Goal: Transaction & Acquisition: Download file/media

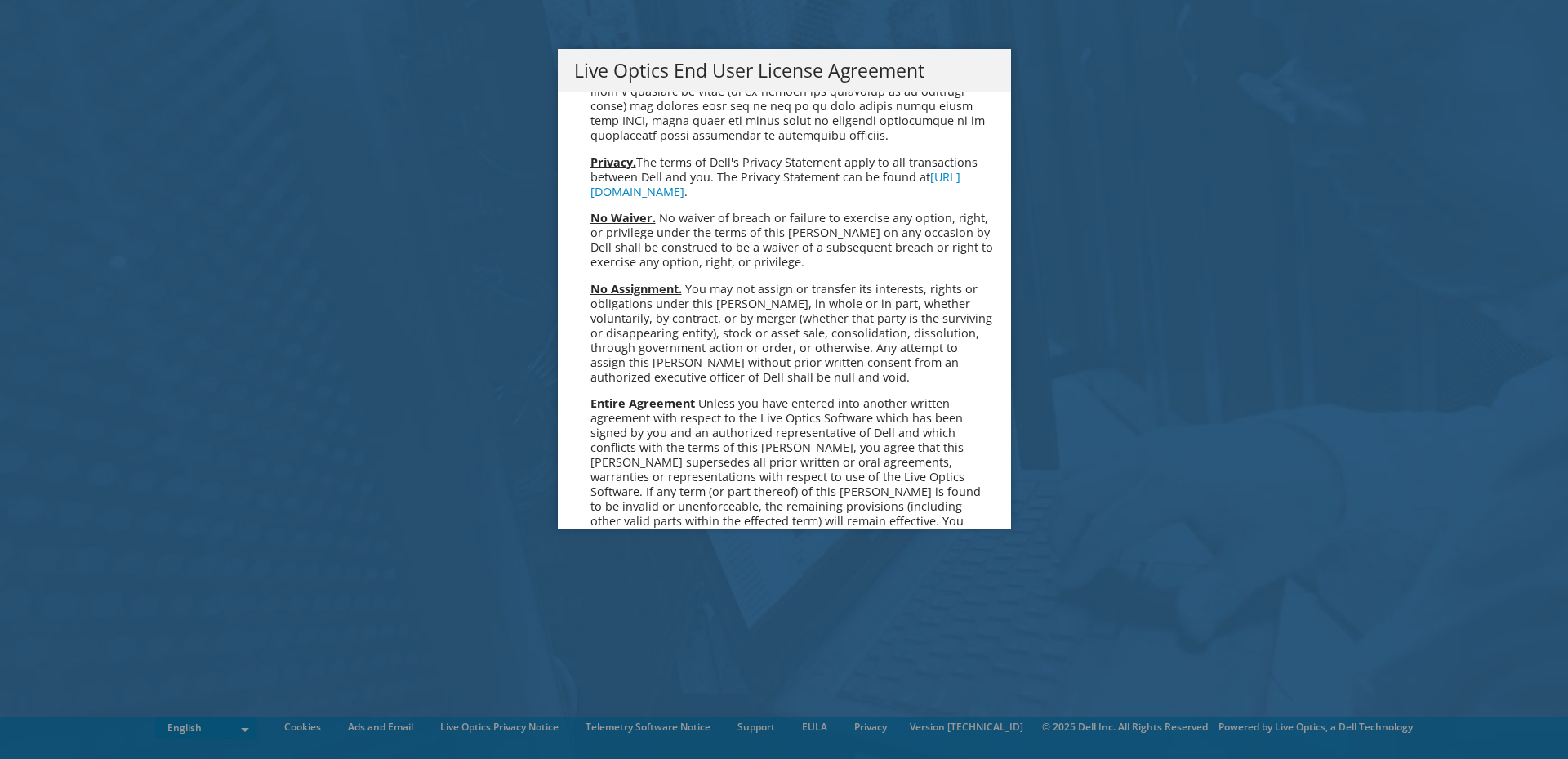
scroll to position [6179, 0]
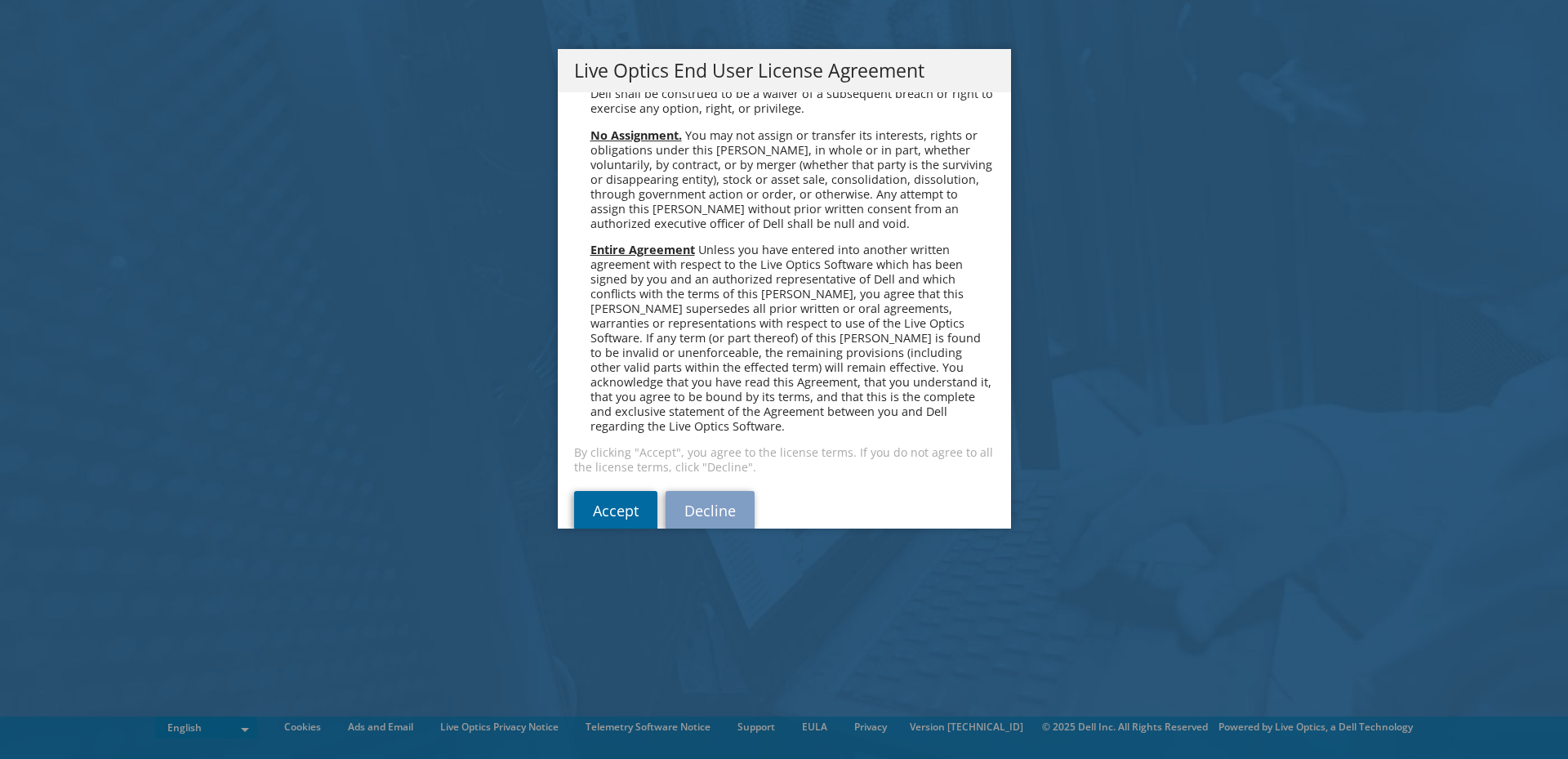
click at [613, 491] on link "Accept" at bounding box center [616, 510] width 83 height 39
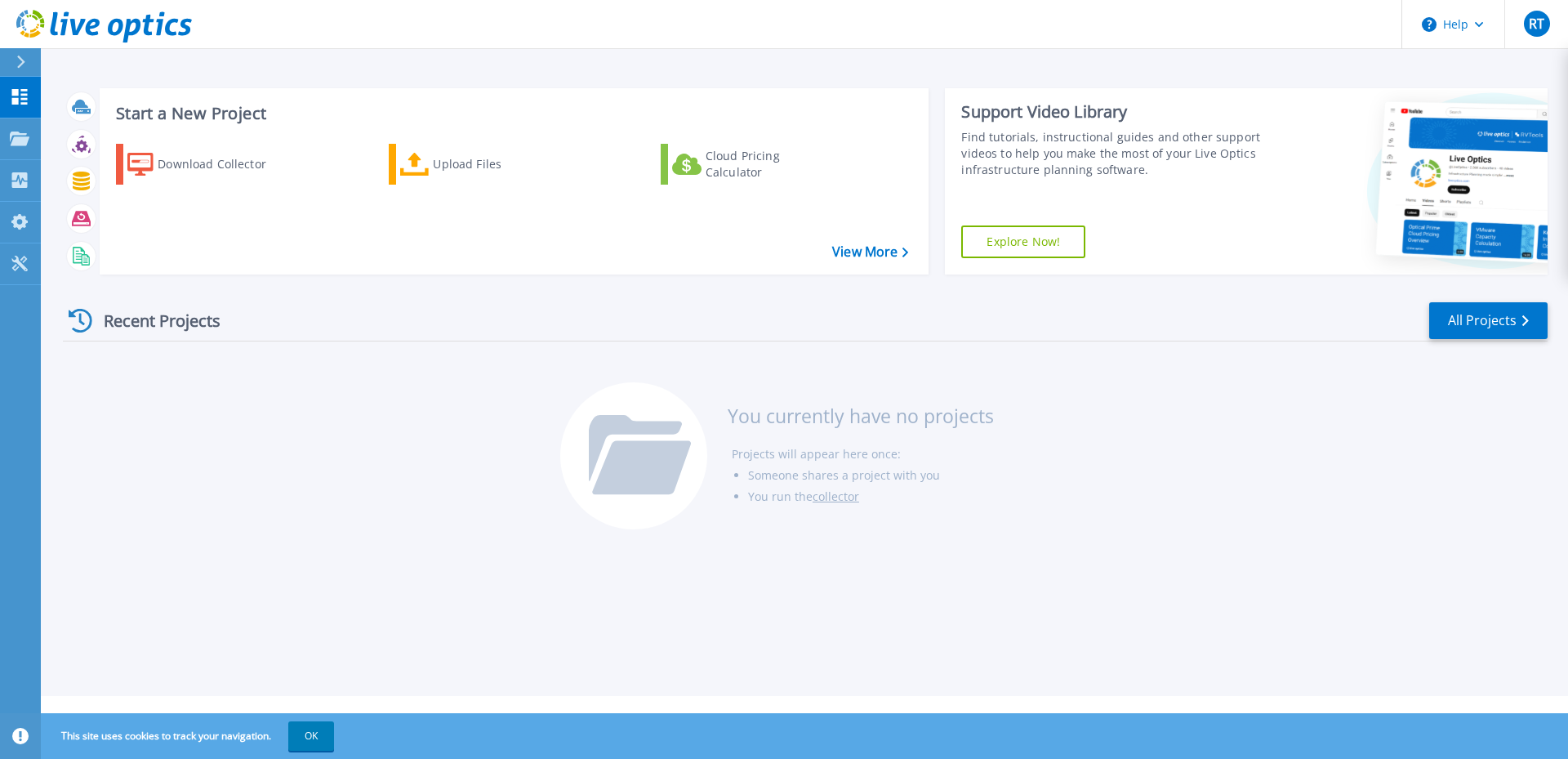
click at [256, 469] on div "Recent Projects All Projects You currently have no projects Projects will appea…" at bounding box center [805, 417] width 1485 height 258
click at [197, 167] on div "Download Collector" at bounding box center [223, 164] width 131 height 33
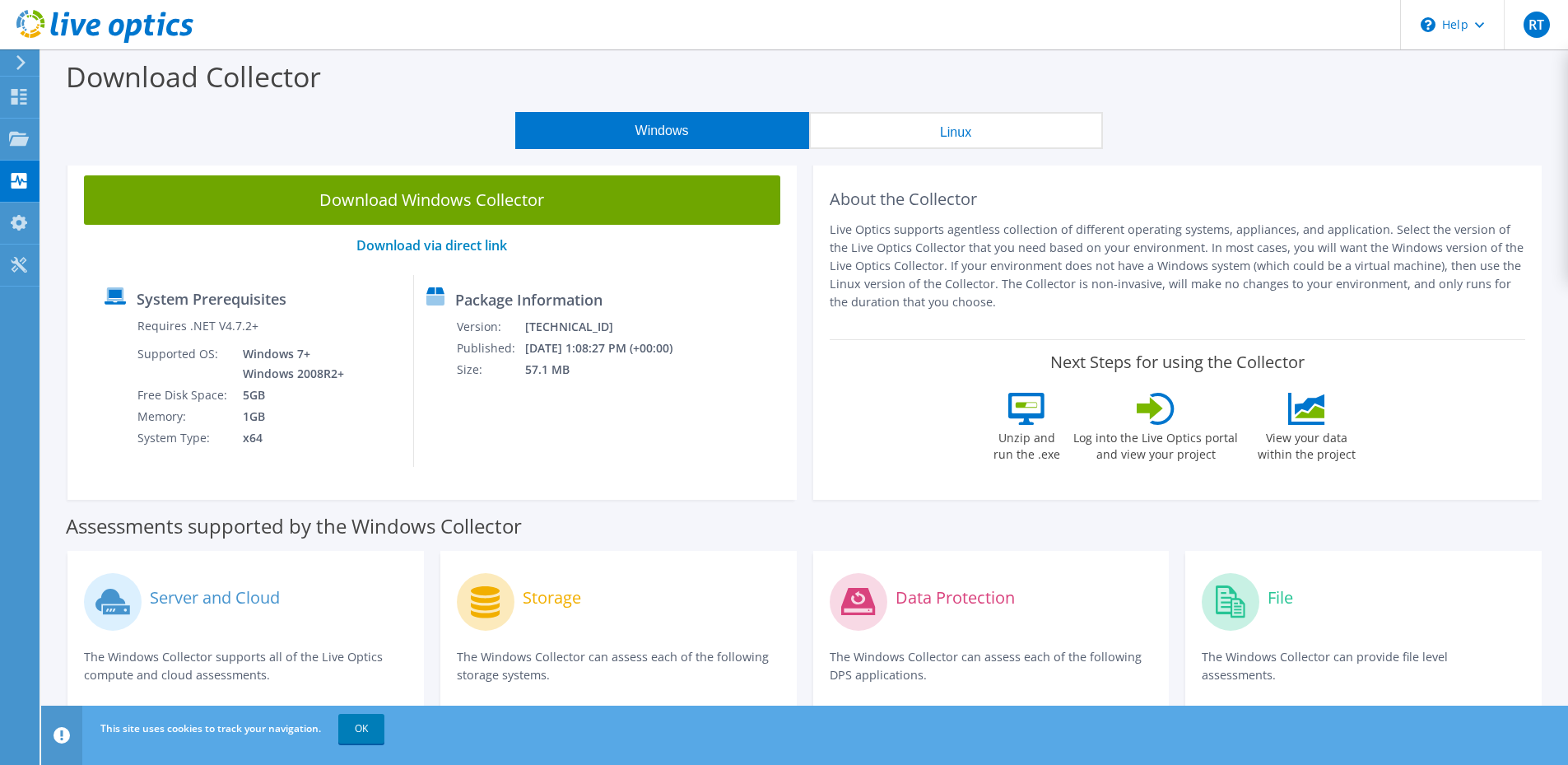
click at [947, 757] on header "This site uses cookies to track your navigation. OK" at bounding box center [831, 735] width 1578 height 59
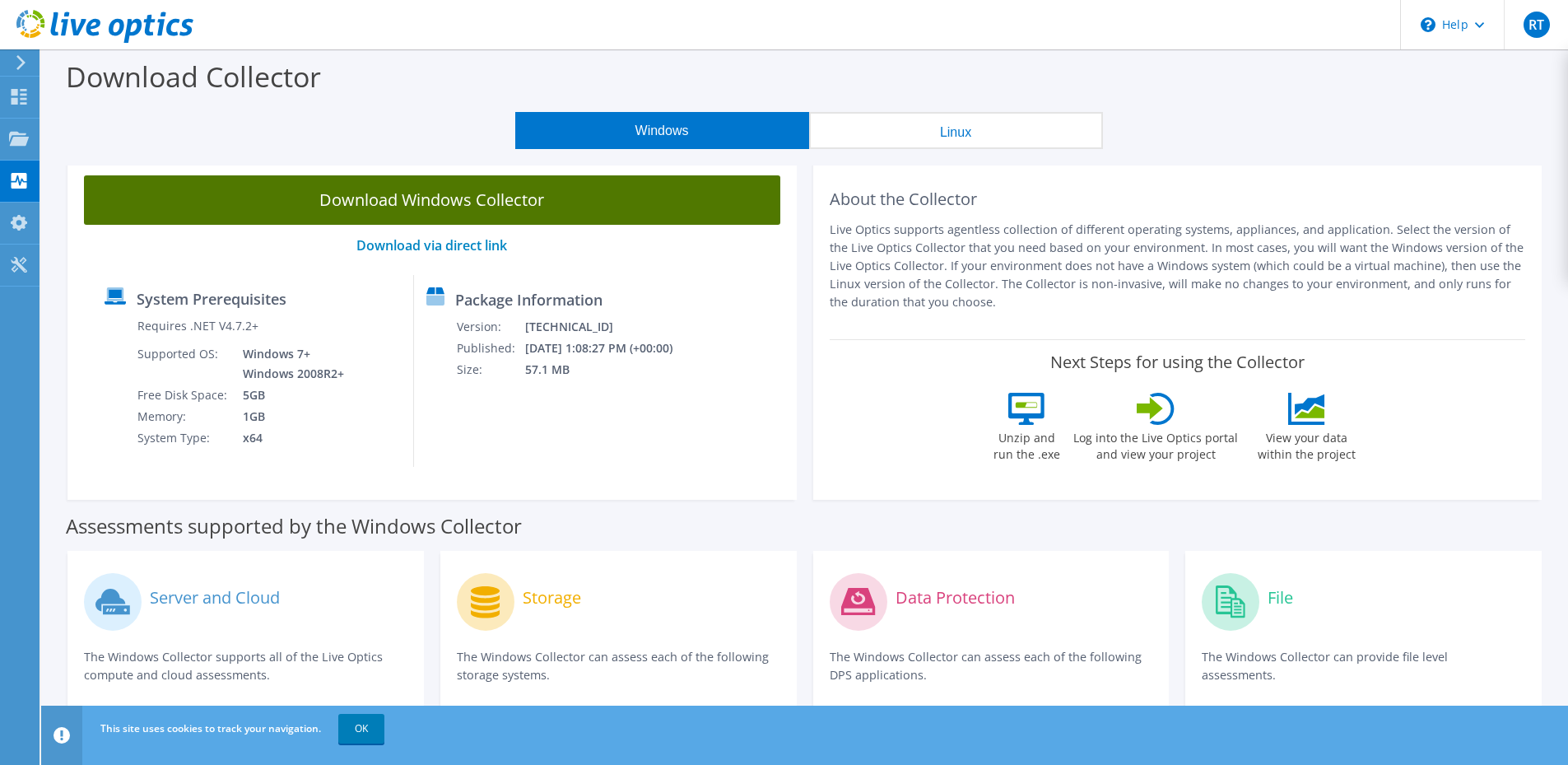
click at [422, 204] on link "Download Windows Collector" at bounding box center [432, 200] width 697 height 49
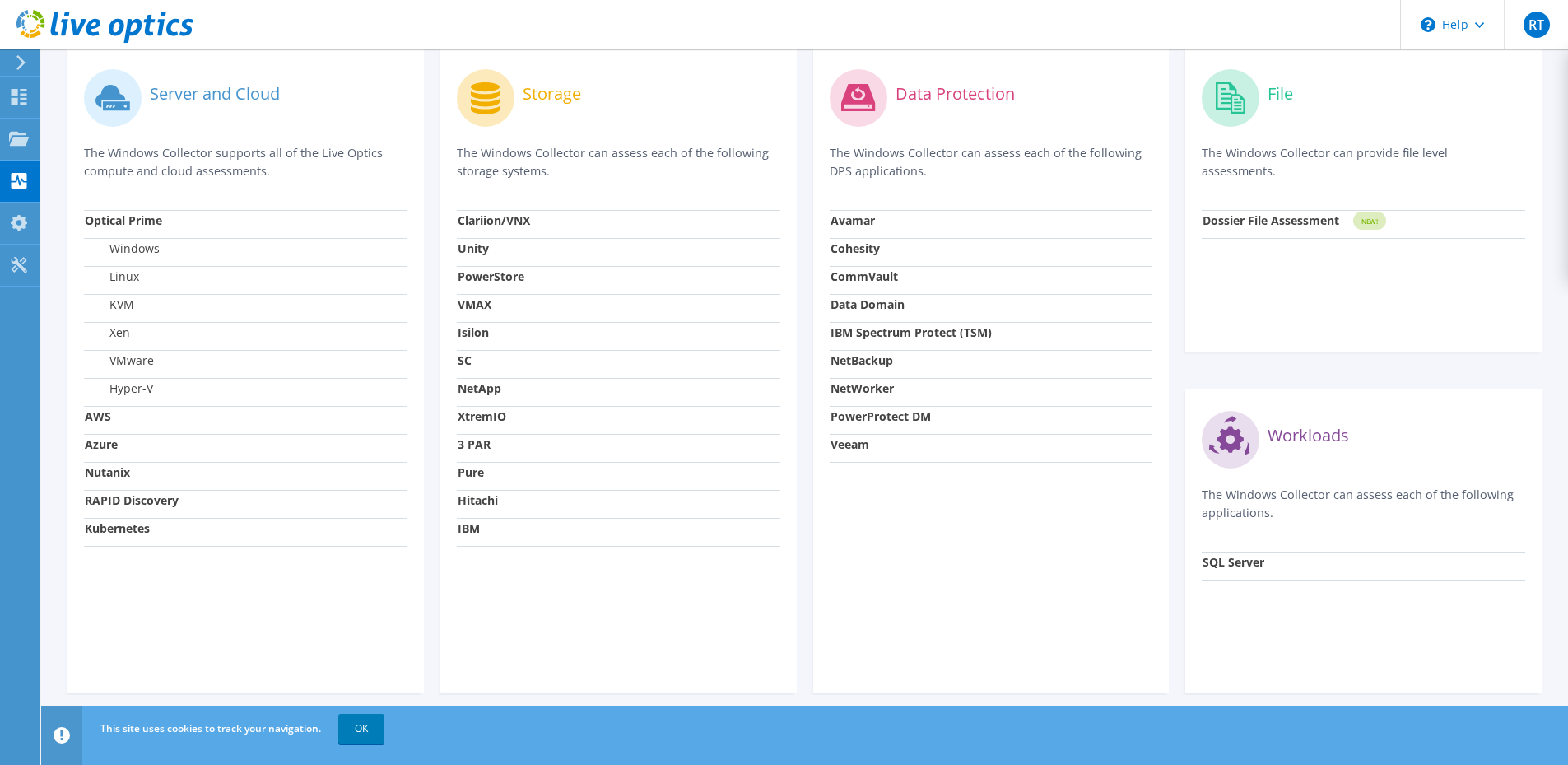
scroll to position [516, 0]
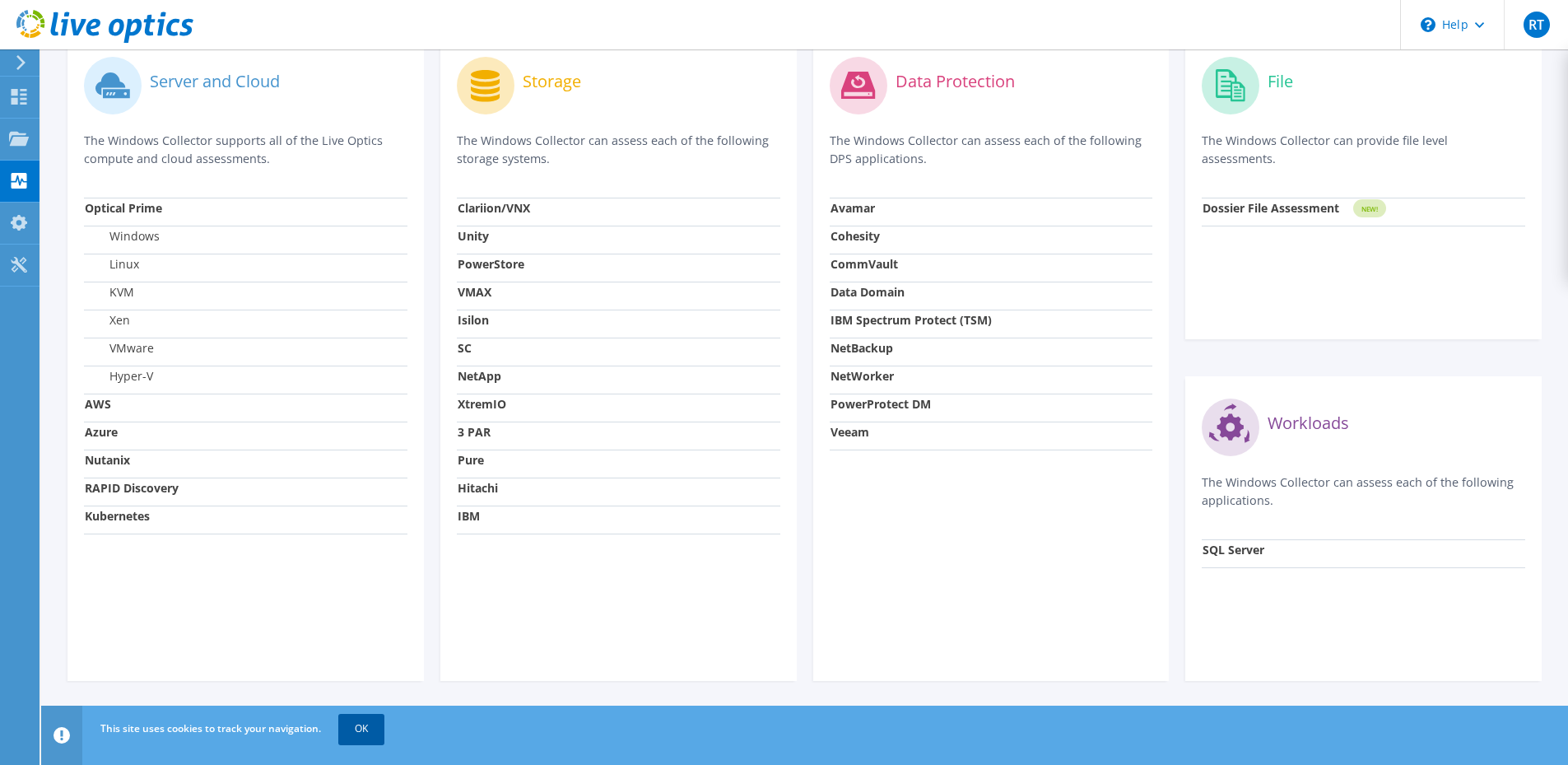
click at [363, 730] on link "OK" at bounding box center [361, 728] width 46 height 29
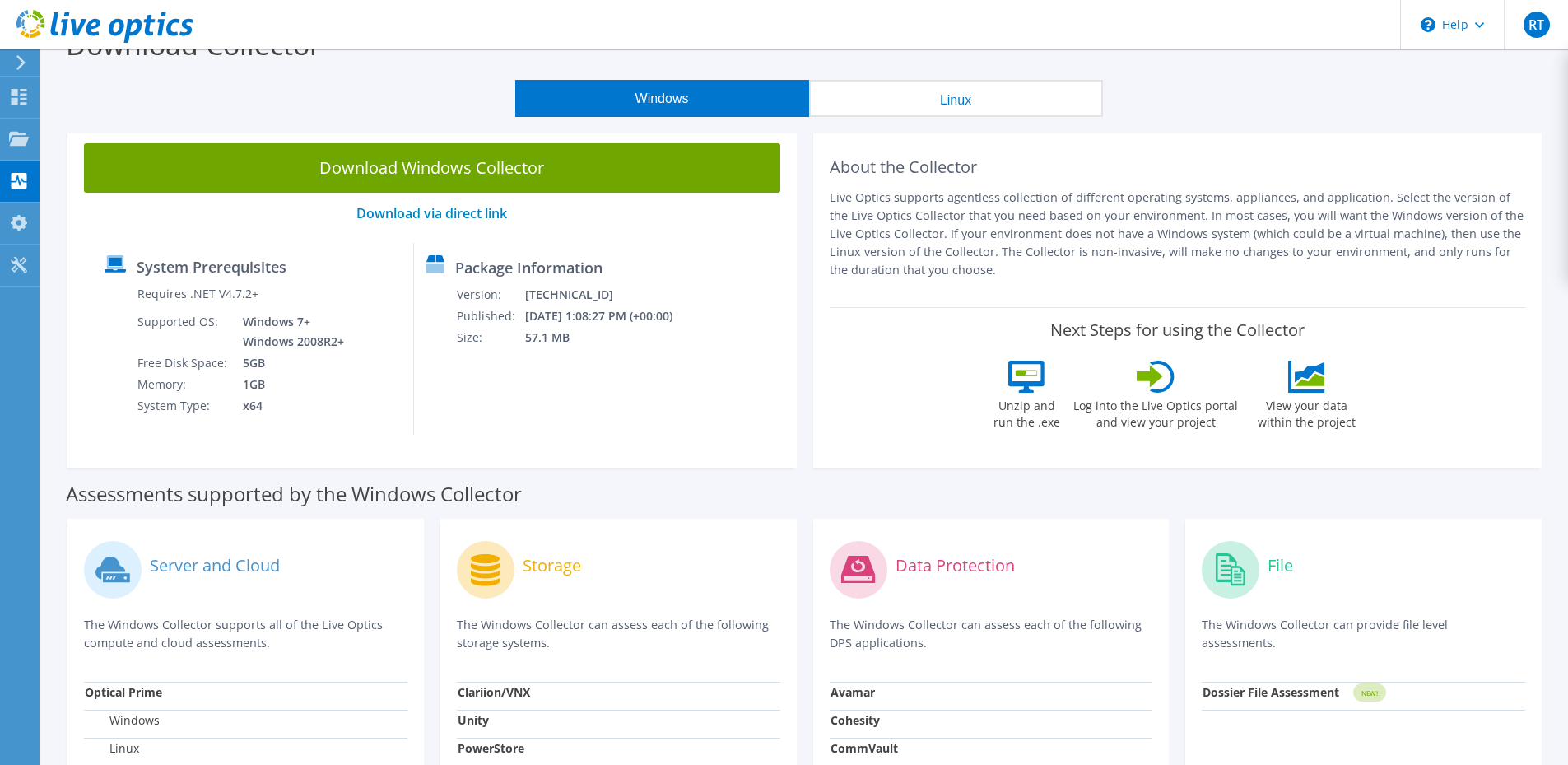
scroll to position [0, 0]
